Goal: Check status: Check status

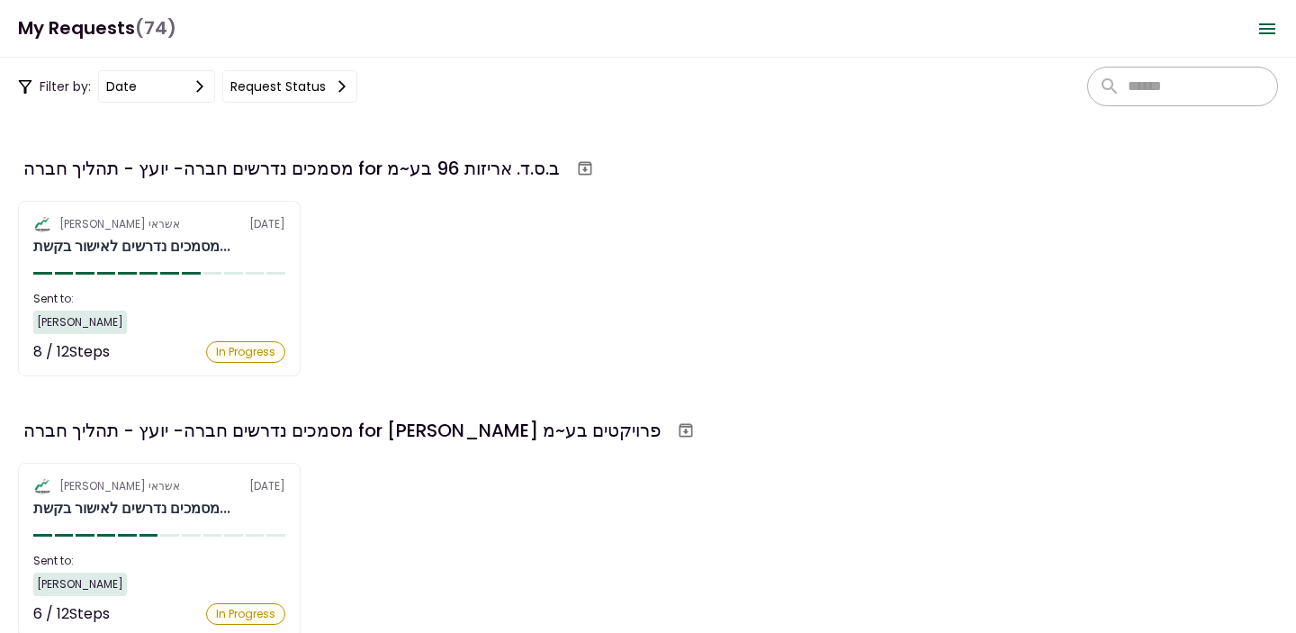
scroll to position [3162, 0]
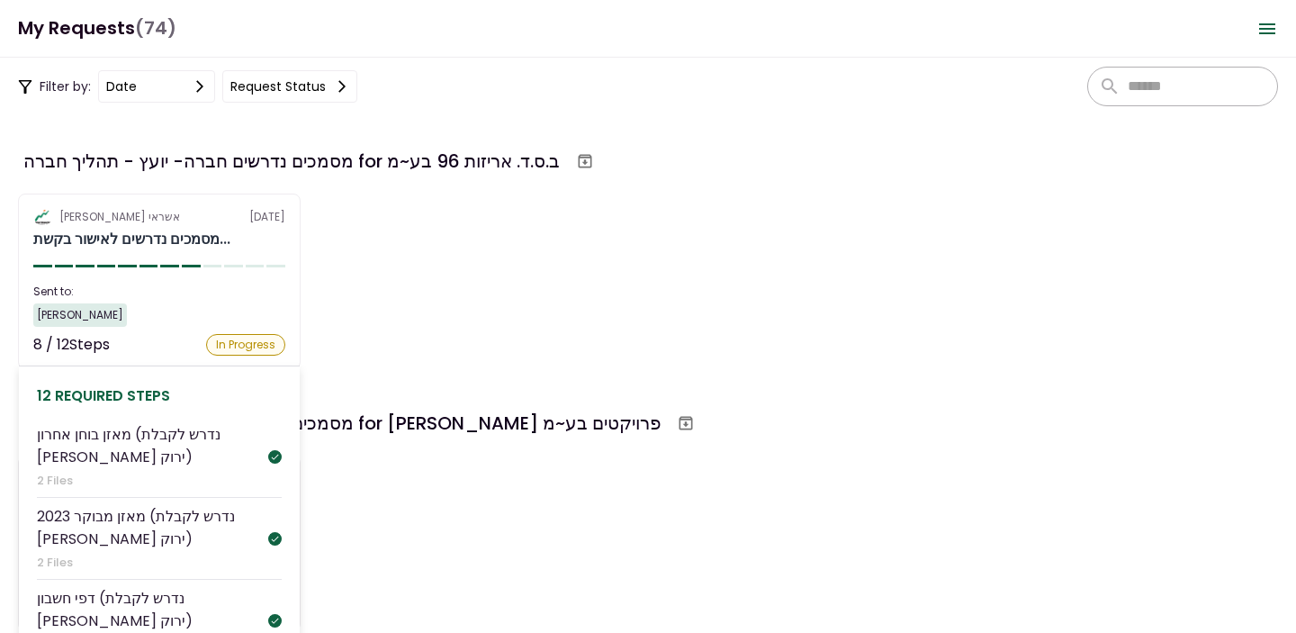
click at [253, 269] on section "אלטשולר שחם אשראי [DATE] מסמכים נדרשים לאישור בקשת... Sent to: [PERSON_NAME] 8 …" at bounding box center [159, 282] width 283 height 176
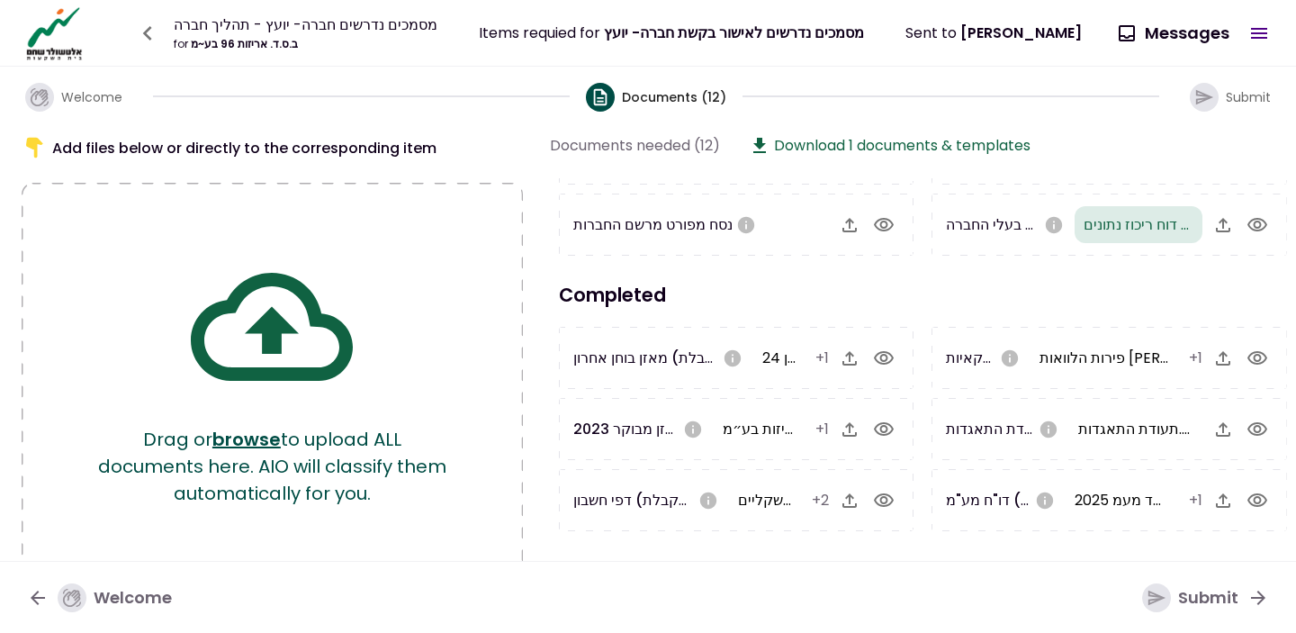
scroll to position [155, 0]
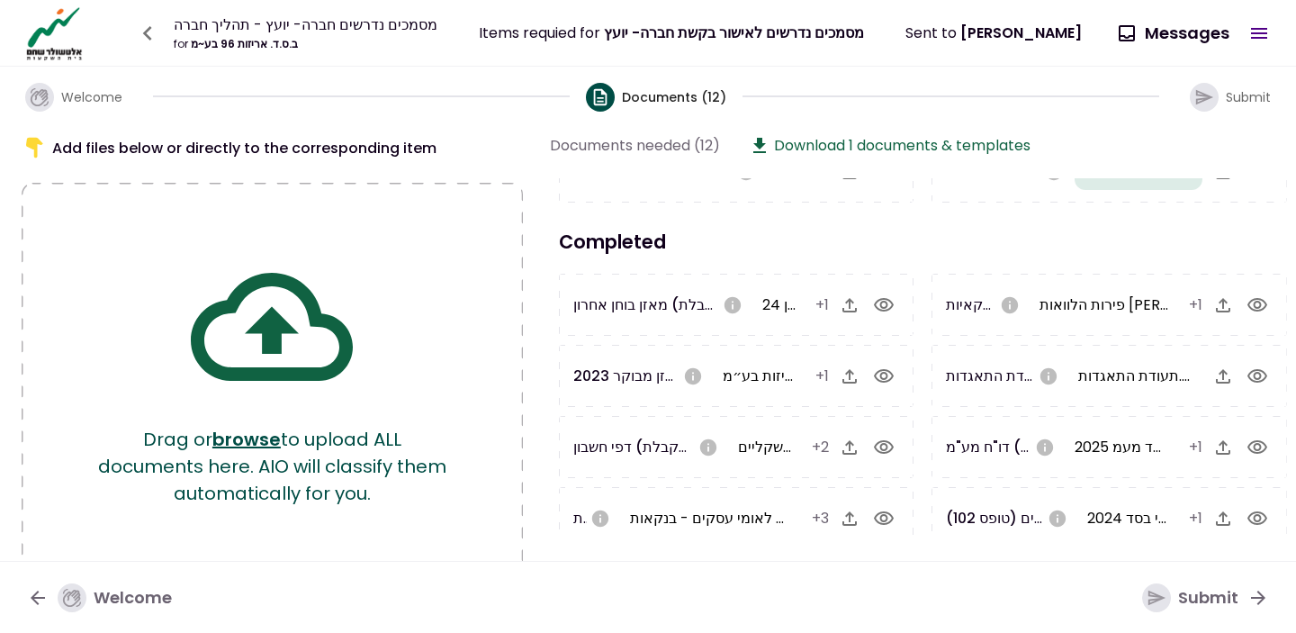
click at [883, 304] on icon "button" at bounding box center [884, 305] width 22 height 22
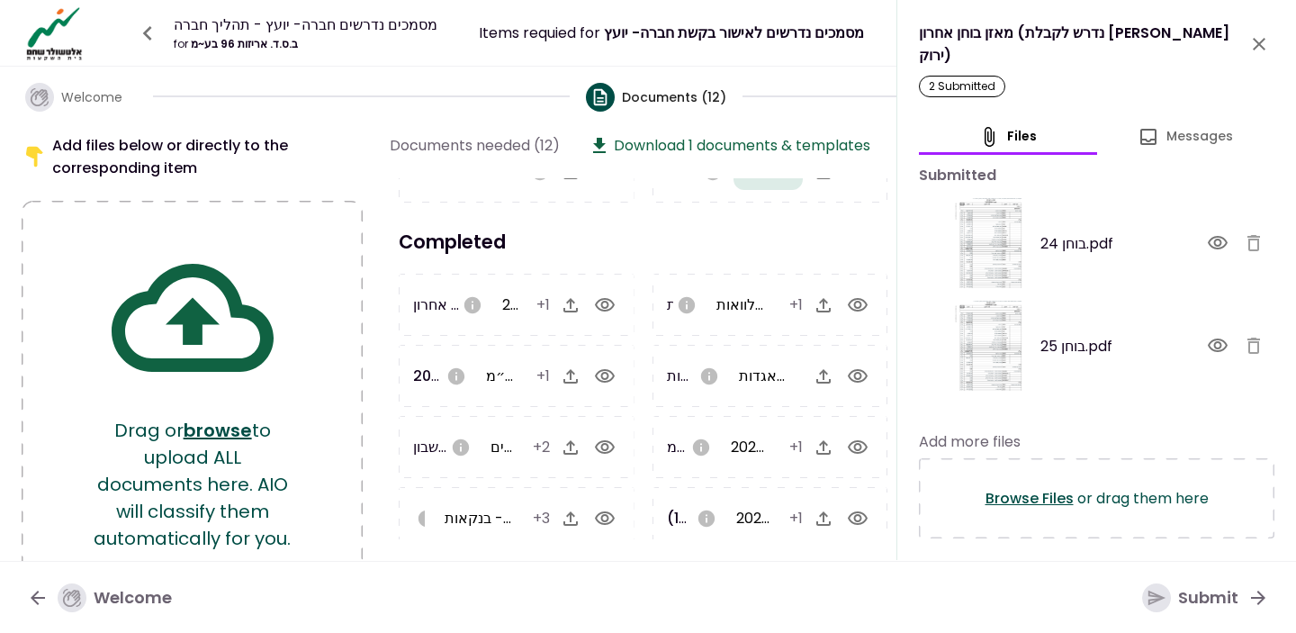
click at [1272, 43] on button "close" at bounding box center [1259, 44] width 31 height 31
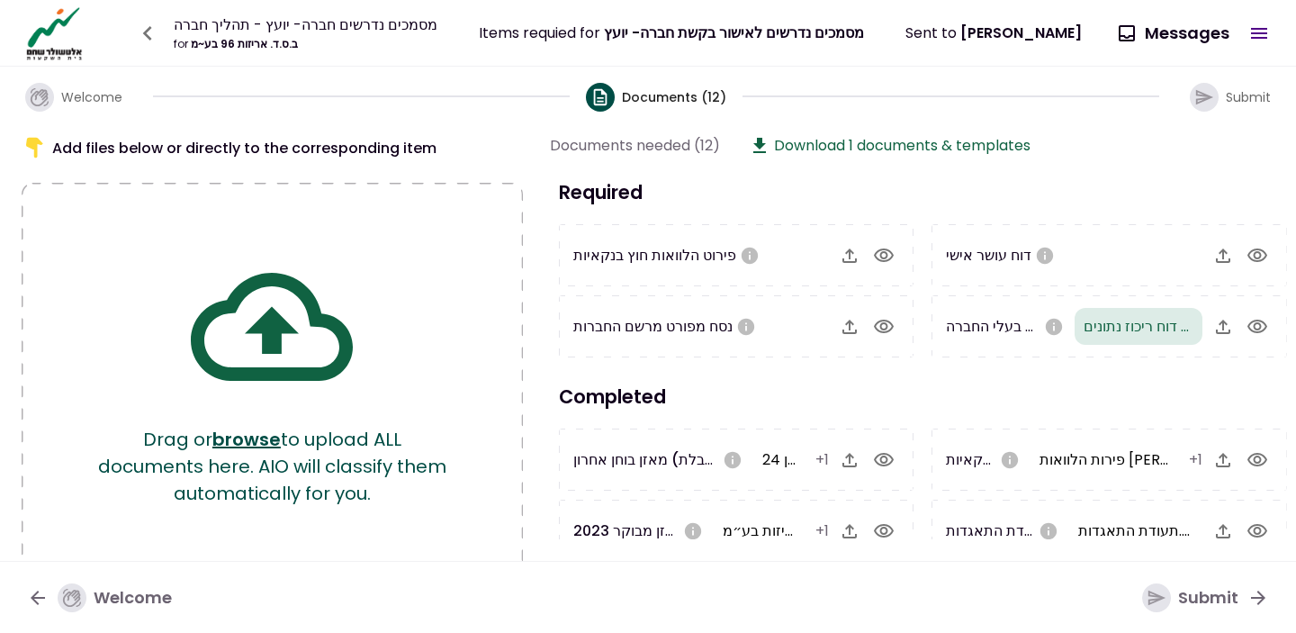
scroll to position [0, 0]
click at [1258, 327] on icon "button" at bounding box center [1258, 327] width 22 height 22
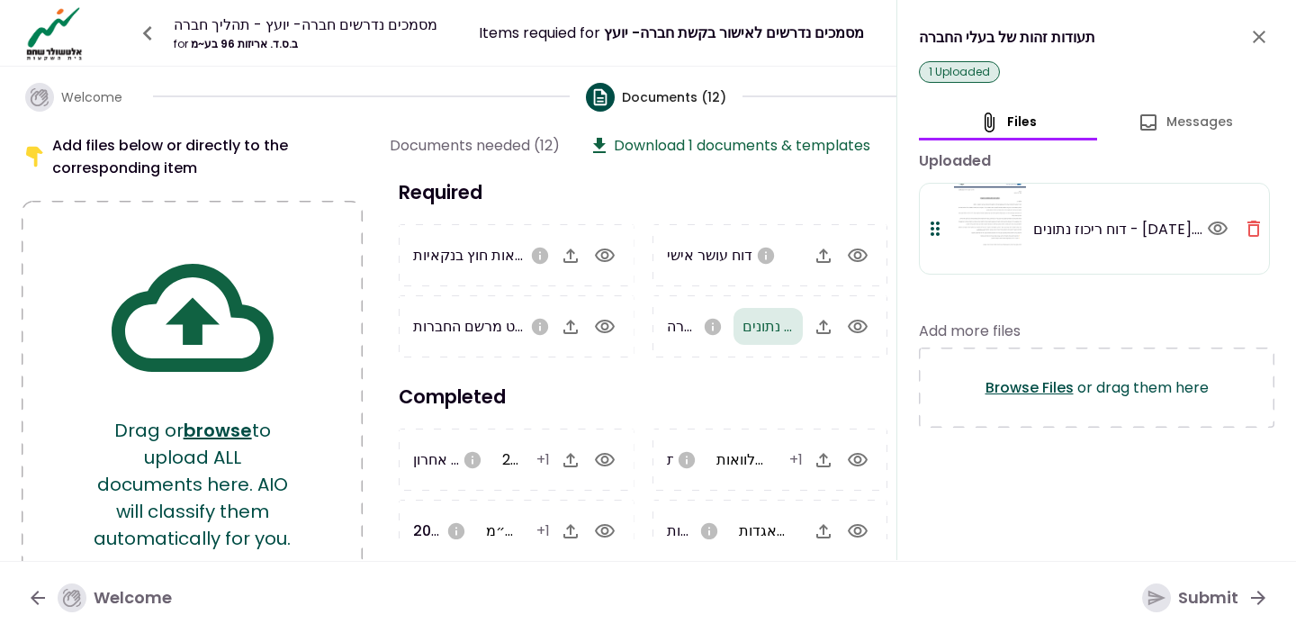
click at [1256, 240] on button "button" at bounding box center [1254, 228] width 31 height 31
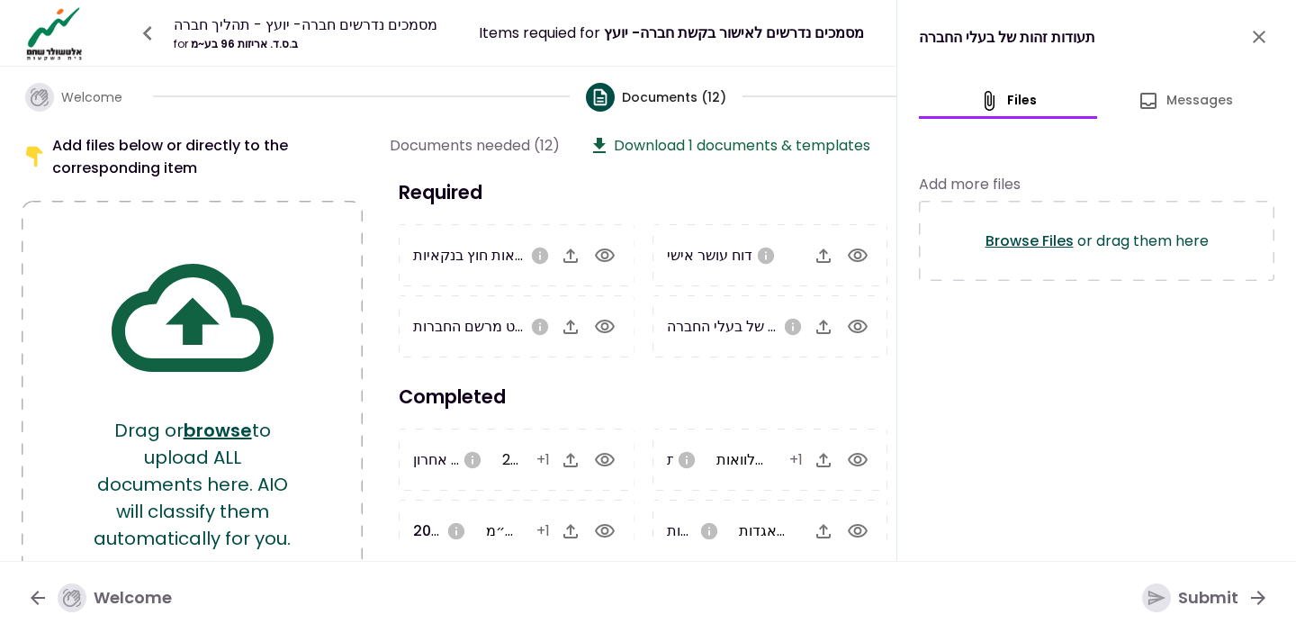
click at [1261, 30] on icon "close" at bounding box center [1260, 37] width 22 height 22
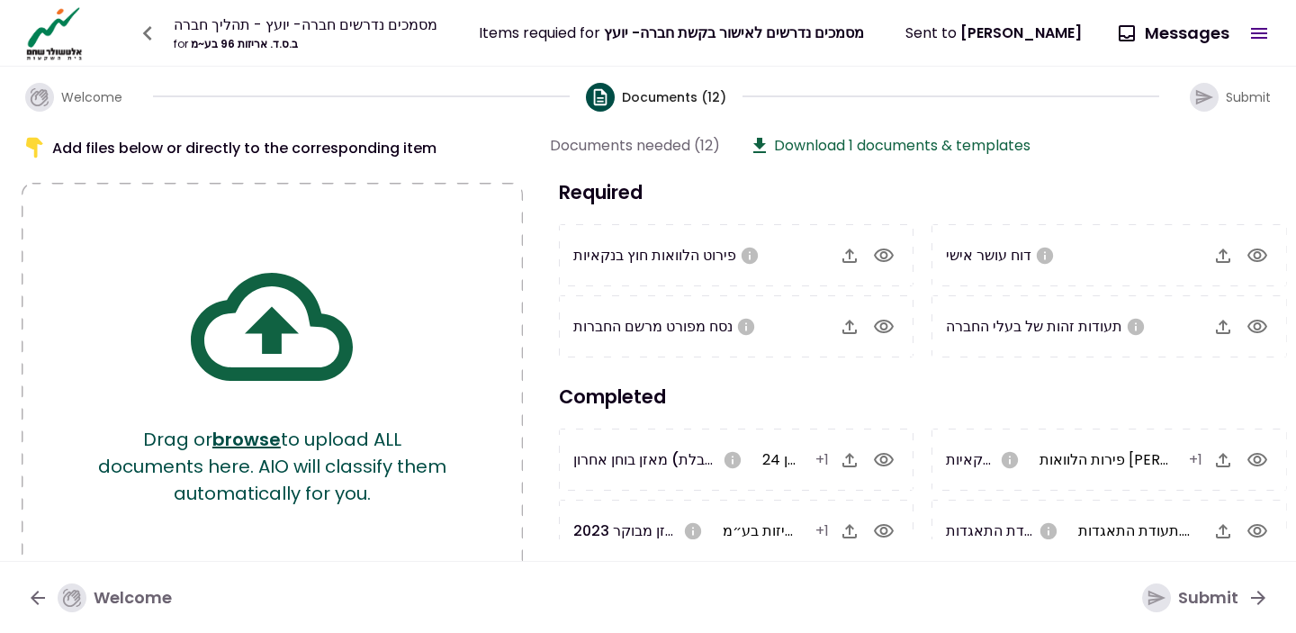
click at [145, 31] on icon "button" at bounding box center [147, 33] width 29 height 29
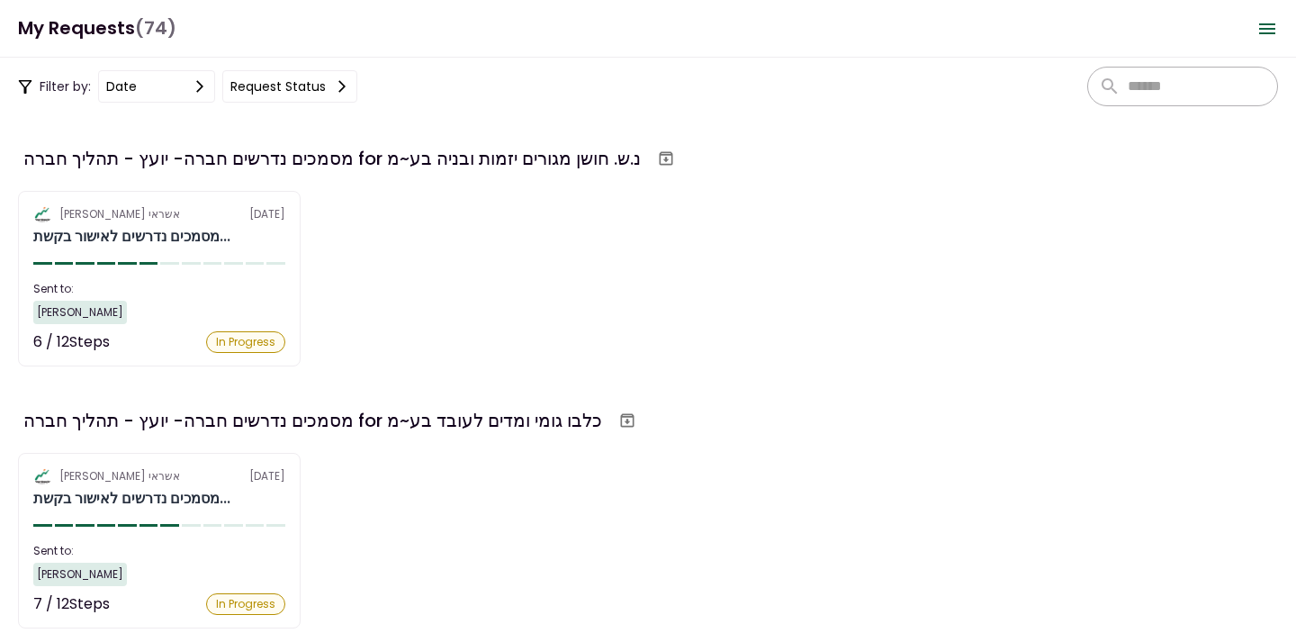
scroll to position [183, 0]
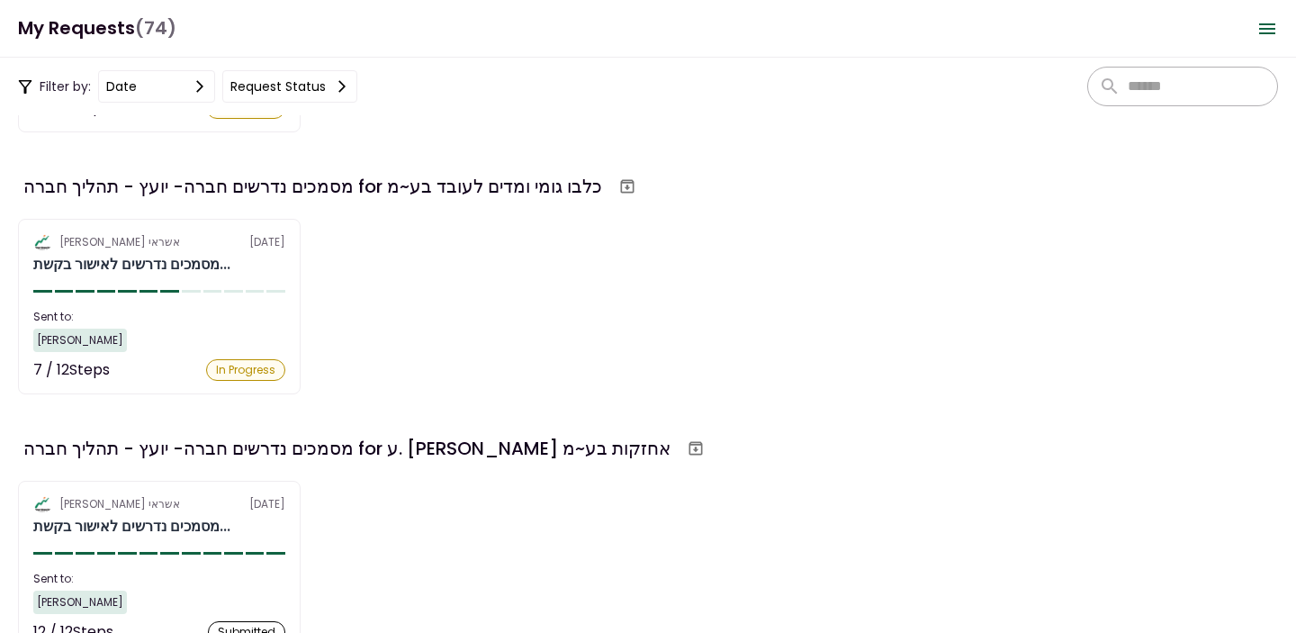
click at [460, 245] on div "אלטשולר שחם אשראי [DATE] מסמכים נדרשים לאישור בקשת... Sent to: [PERSON_NAME] 7 …" at bounding box center [648, 307] width 1260 height 176
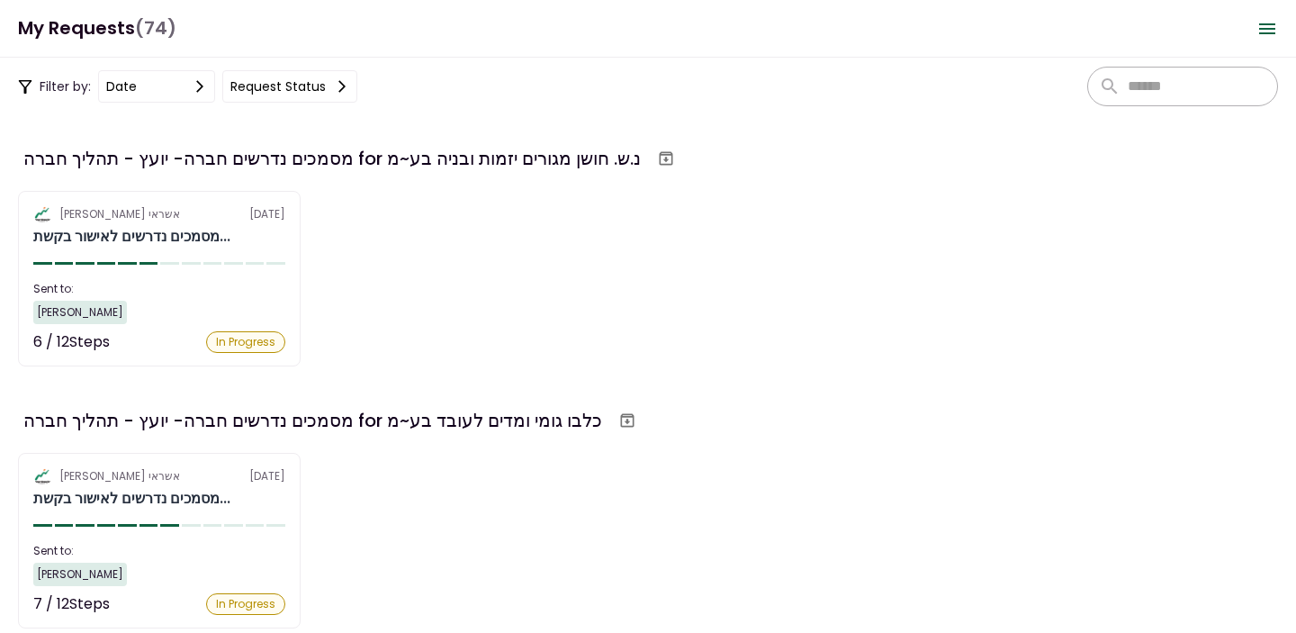
scroll to position [0, 0]
click at [530, 260] on div "אלטשולר שחם אשראי [DATE] מסמכים נדרשים לאישור בקשת... Sent to: [PERSON_NAME] 6 …" at bounding box center [648, 279] width 1260 height 176
